Goal: Find specific page/section

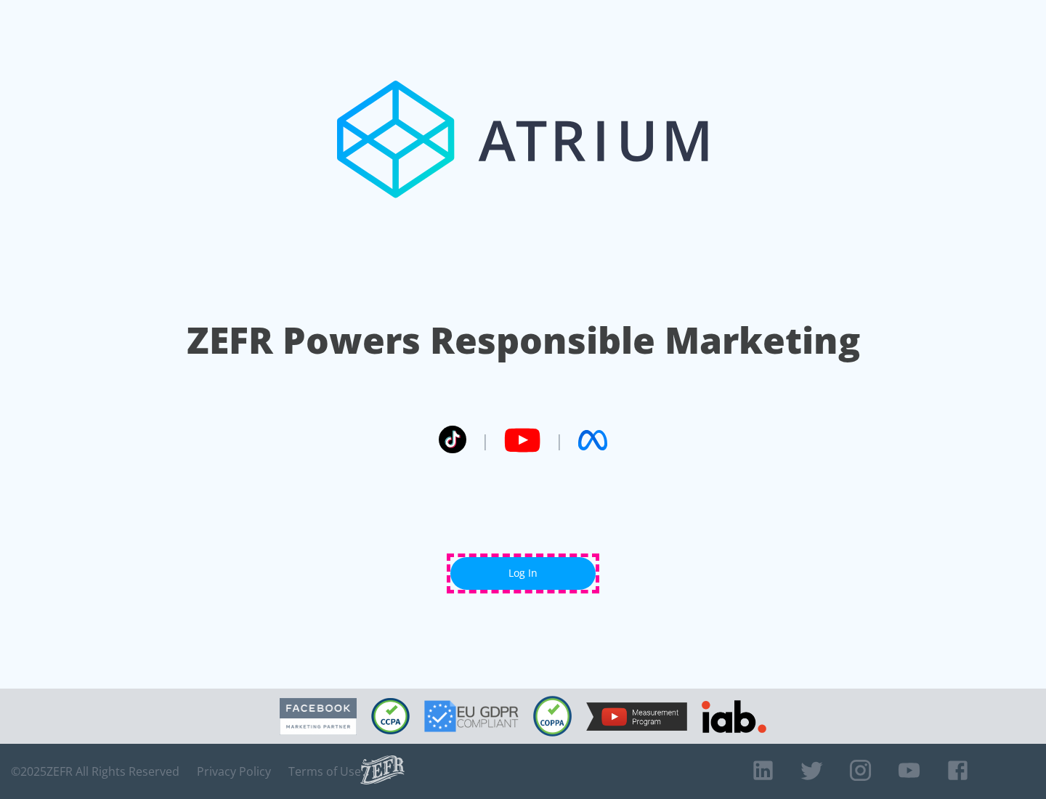
click at [523, 573] on link "Log In" at bounding box center [522, 573] width 145 height 33
